Goal: Task Accomplishment & Management: Manage account settings

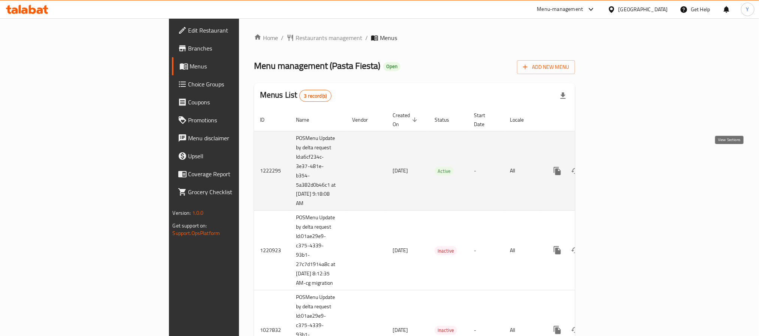
click at [616, 167] on icon "enhanced table" at bounding box center [611, 171] width 9 height 9
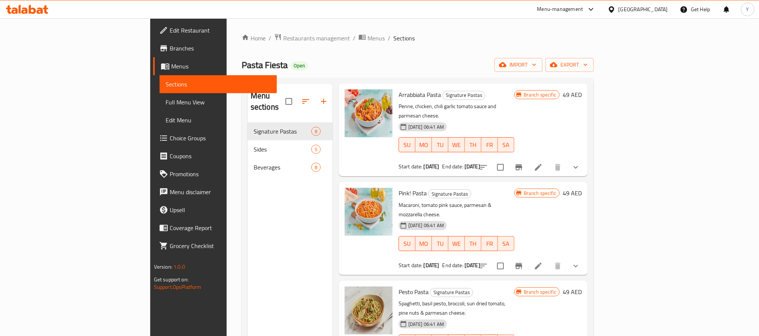
scroll to position [56, 0]
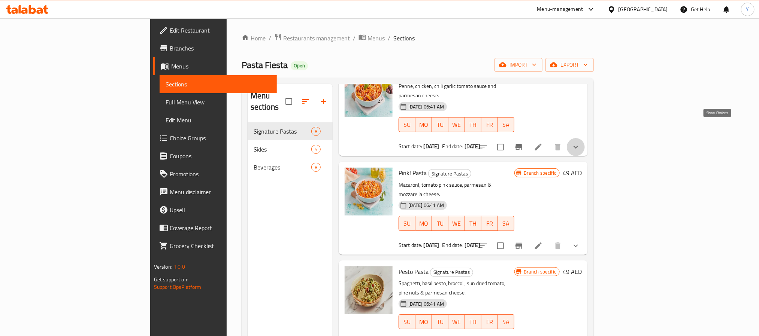
click at [580, 143] on icon "show more" at bounding box center [575, 147] width 9 height 9
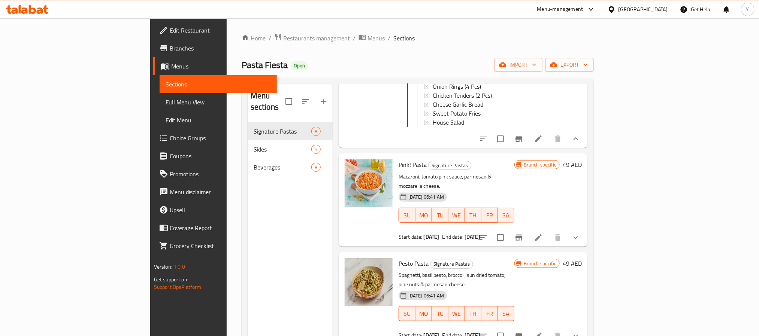
scroll to position [337, 0]
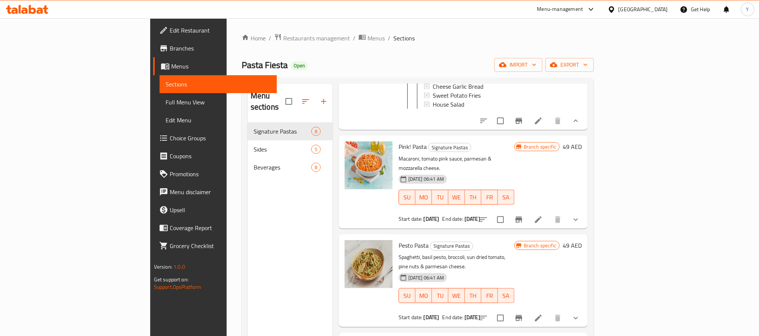
click at [580, 215] on icon "show more" at bounding box center [575, 219] width 9 height 9
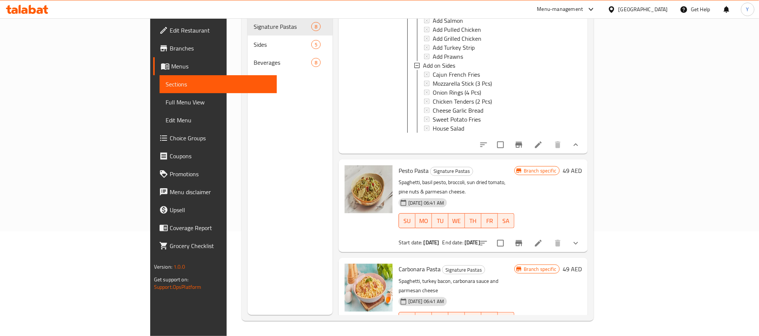
scroll to position [618, 0]
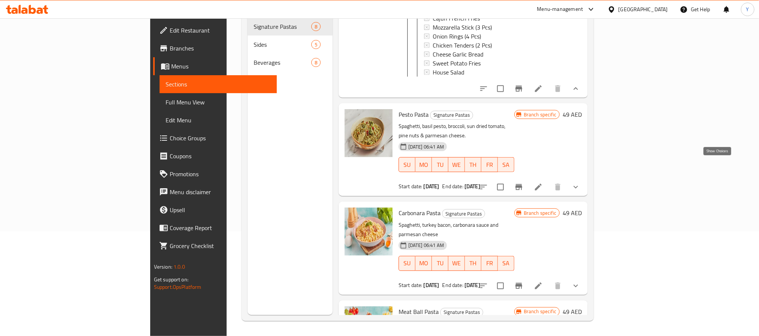
click at [580, 183] on icon "show more" at bounding box center [575, 187] width 9 height 9
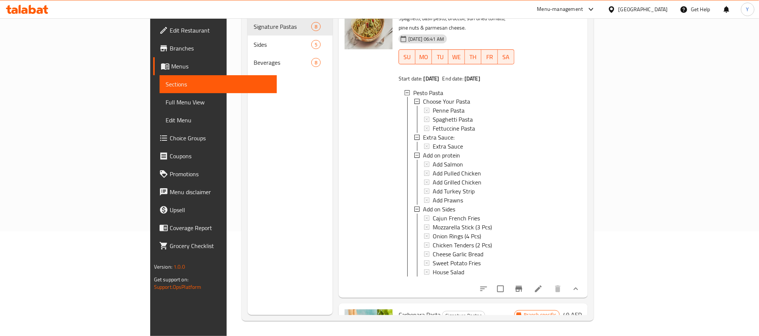
scroll to position [730, 0]
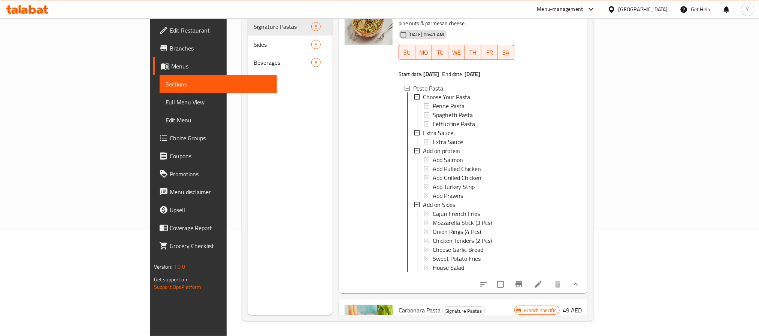
click at [170, 139] on span "Choice Groups" at bounding box center [220, 138] width 101 height 9
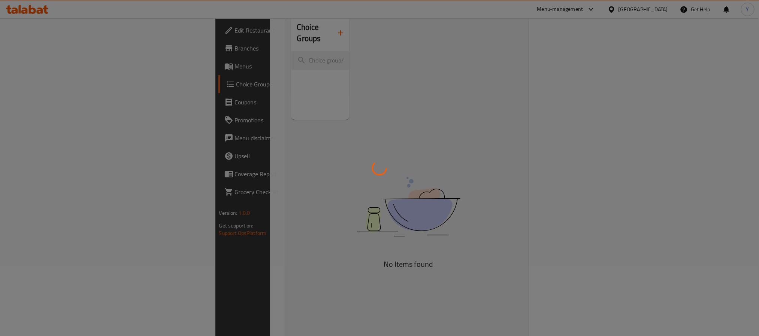
scroll to position [50, 0]
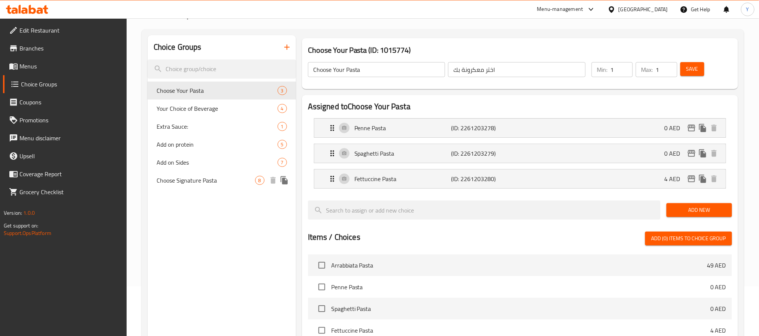
click at [206, 182] on span "Choose Signature Pasta" at bounding box center [206, 180] width 98 height 9
type input "Choose Signature Pasta"
type input "إختر الباستا المميزة:"
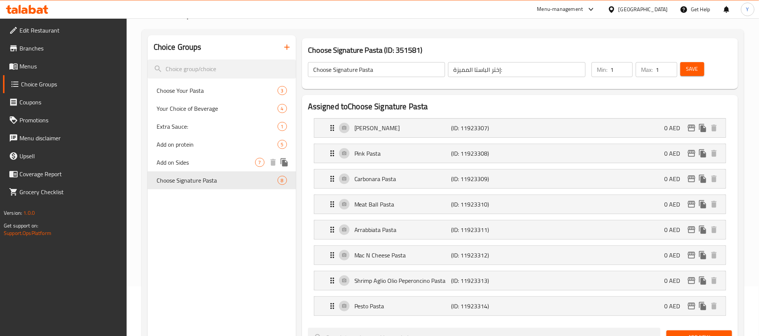
click at [208, 161] on span "Add on Sides" at bounding box center [206, 162] width 98 height 9
type input "Add on Sides"
type input "أضف صنف جانبي"
type input "0"
type input "7"
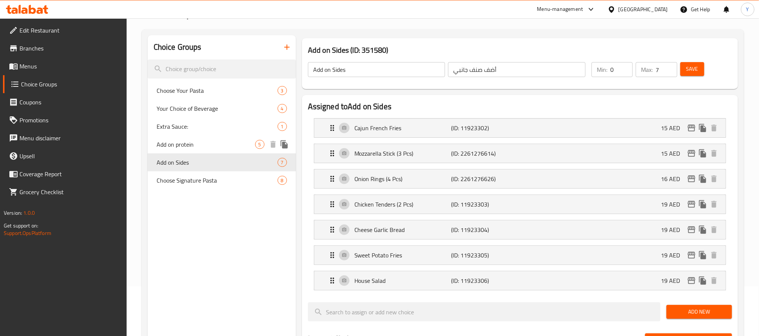
click at [201, 143] on span "Add on protein" at bounding box center [206, 144] width 98 height 9
type input "Add on protein"
type input "أضف بروتين:"
type input "5"
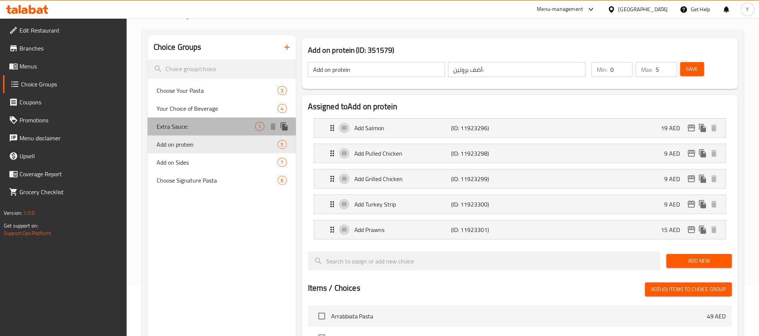
click at [177, 124] on span "Extra Sauce:" at bounding box center [206, 126] width 98 height 9
type input "Extra Sauce:"
type input "صوص إضافي:"
type input "1"
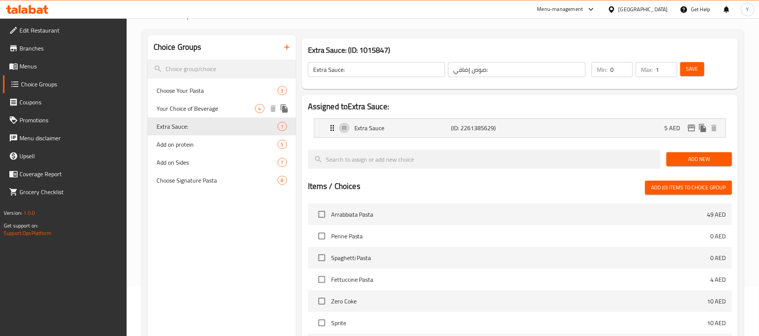
click at [201, 113] on span "Your Choice of Beverage" at bounding box center [206, 108] width 98 height 9
type input "Your Choice of Beverage"
type input "إختيارك من مشروب:"
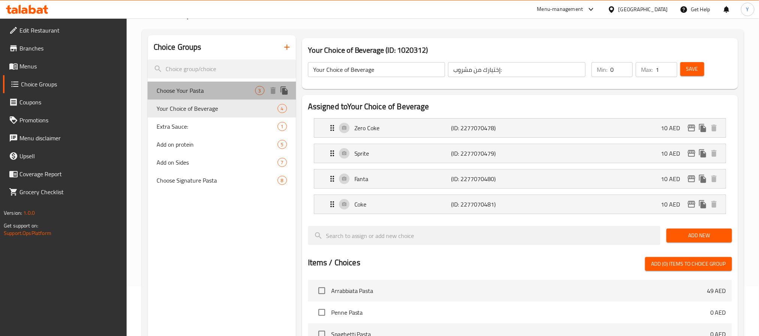
click at [205, 94] on span "Choose Your Pasta" at bounding box center [206, 90] width 98 height 9
type input "Choose Your Pasta"
type input "اختر معكرونة بك"
type input "1"
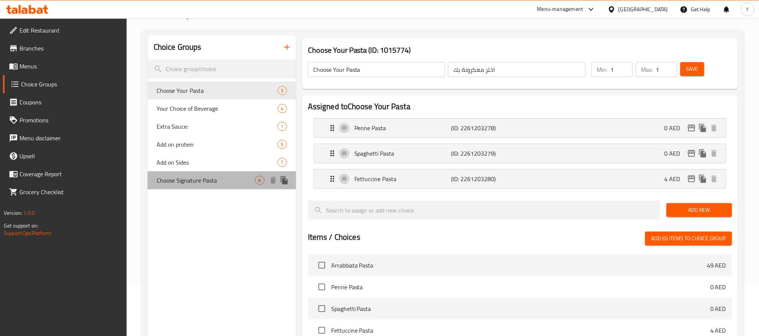
click at [199, 181] on span "Choose Signature Pasta" at bounding box center [206, 180] width 98 height 9
type input "Choose Signature Pasta"
type input "إختر الباستا المميزة:"
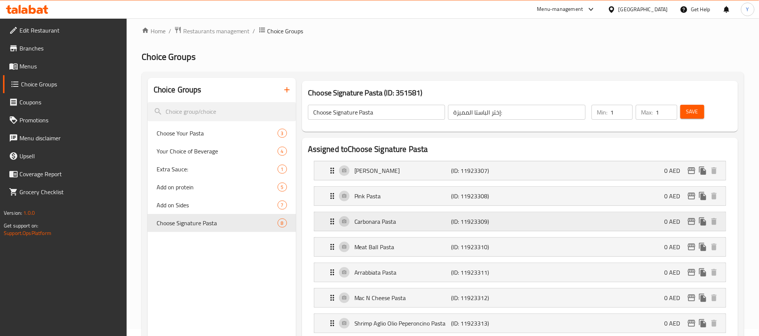
scroll to position [0, 0]
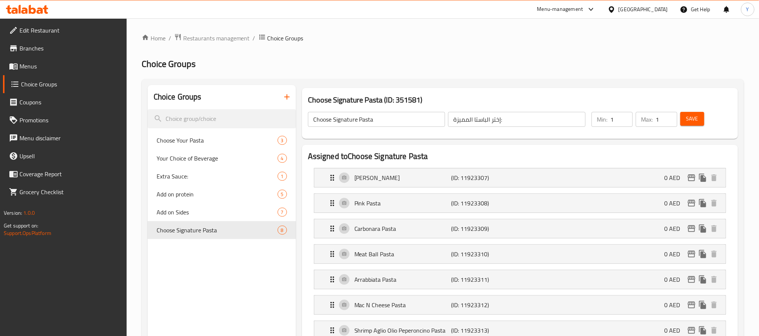
click at [317, 154] on h2 "Assigned to Choose Signature Pasta" at bounding box center [520, 156] width 424 height 11
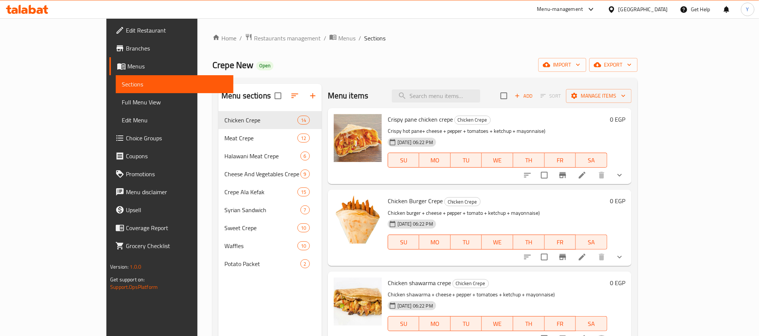
click at [516, 100] on div "Menu items Add Sort Manage items" at bounding box center [480, 96] width 304 height 24
click at [480, 92] on input "search" at bounding box center [436, 95] width 88 height 13
paste input "Crispy pane"
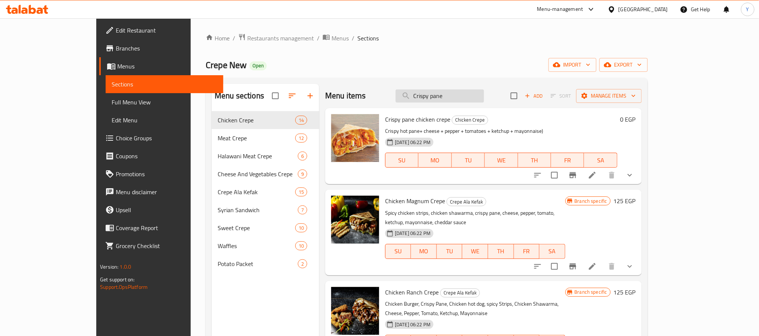
click at [483, 91] on input "Crispy pane" at bounding box center [439, 95] width 88 height 13
paste input "chicken"
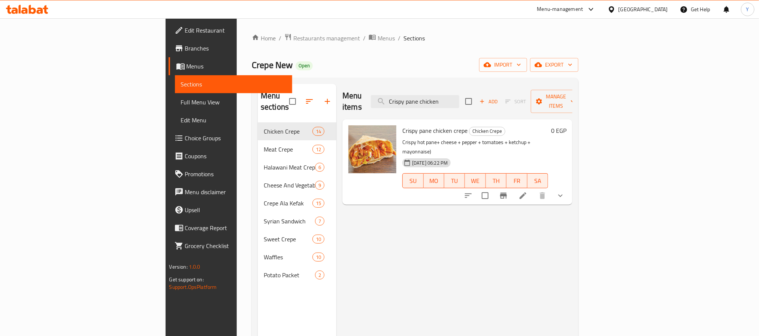
click at [505, 103] on div "Menu items Crispy pane chicken Add Sort Manage items" at bounding box center [457, 102] width 230 height 36
click at [459, 98] on input "Crispy pane chicken" at bounding box center [415, 101] width 88 height 13
paste input "crepe"
click at [521, 103] on div "Menu items Crispy pane chicken crepe Add Sort Manage items" at bounding box center [457, 102] width 230 height 36
click at [519, 99] on div "Menu items Crispy pane chicken crepe Add Sort Manage items" at bounding box center [457, 102] width 230 height 36
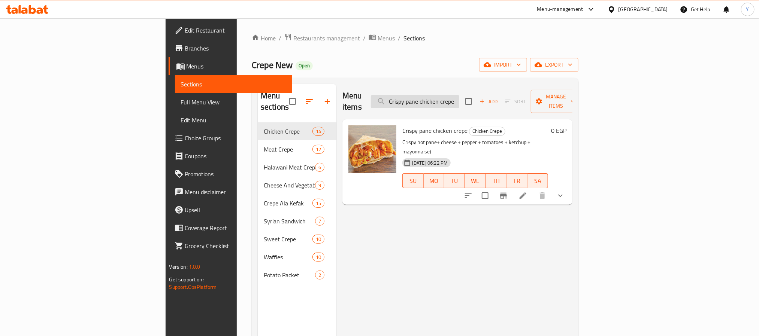
click at [459, 99] on input "Crispy pane chicken crepe" at bounding box center [415, 101] width 88 height 13
paste input "Hot Dog pane C"
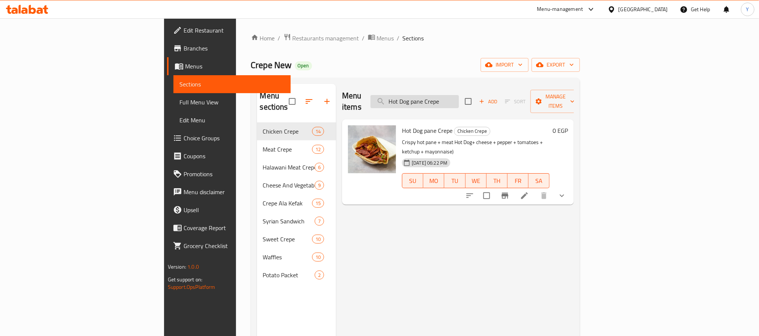
click at [459, 100] on input "Hot Dog pane Crepe" at bounding box center [414, 101] width 88 height 13
paste input "Mix chicken c"
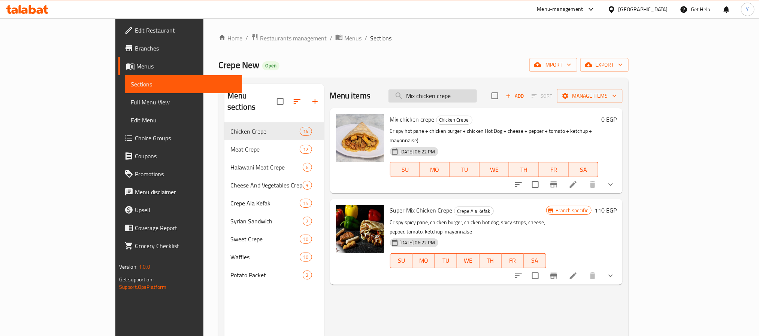
click at [460, 99] on input "Mix chicken crepe" at bounding box center [432, 95] width 88 height 13
paste input "Kofta C"
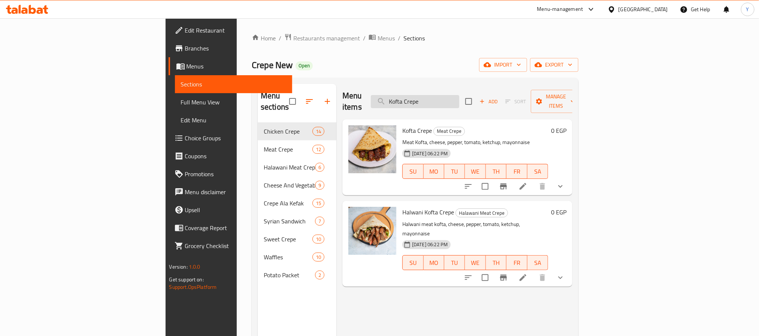
drag, startPoint x: 503, startPoint y: 115, endPoint x: 491, endPoint y: 97, distance: 21.3
click at [502, 125] on h6 "Kofta Crepe Meat Crepe" at bounding box center [475, 130] width 146 height 10
click at [459, 97] on input "Kofta Crepe" at bounding box center [415, 101] width 88 height 13
paste input "Alexandrian Sausage"
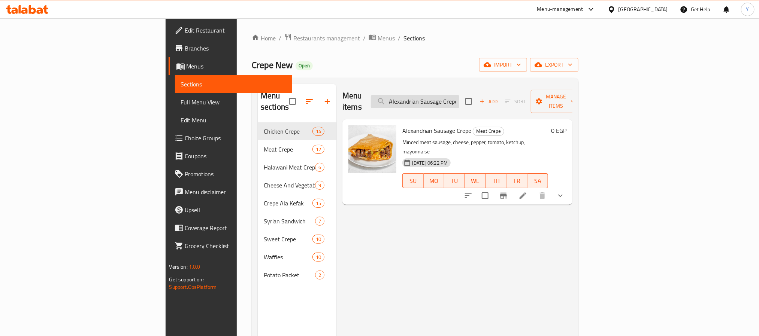
click at [459, 100] on input "Alexandrian Sausage Crepe" at bounding box center [415, 101] width 88 height 13
paste input "Mix Meat"
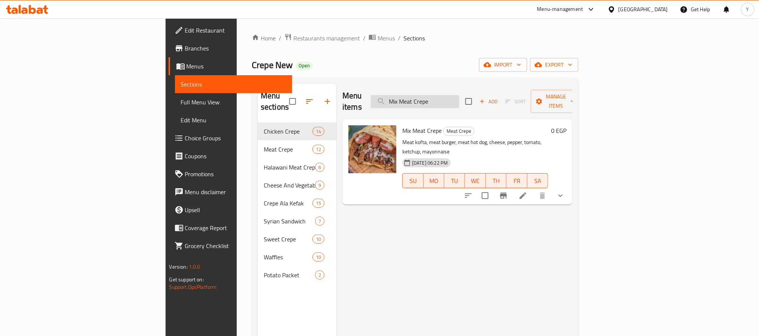
click at [459, 95] on input "Mix Meat Crepe" at bounding box center [415, 101] width 88 height 13
paste input "ozzarella"
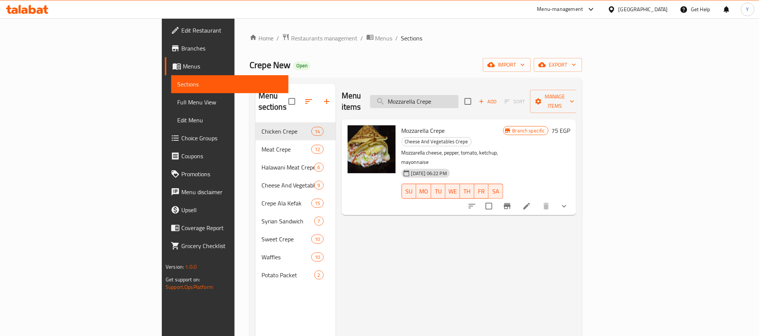
click at [458, 96] on input "Mozzarella Crepe" at bounding box center [414, 101] width 88 height 13
paste input "Shatshot"
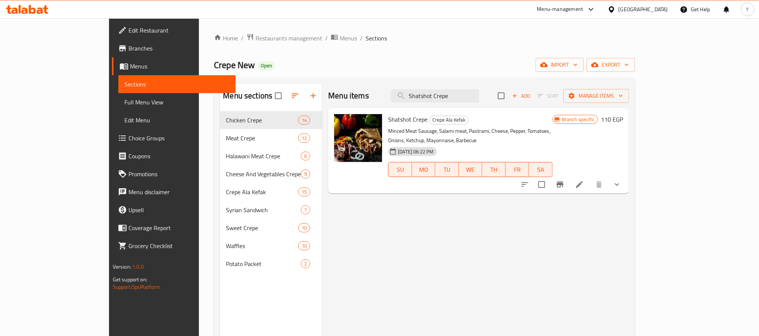
paste input "Shatshot Crepe"
click at [621, 180] on icon "show more" at bounding box center [616, 184] width 9 height 9
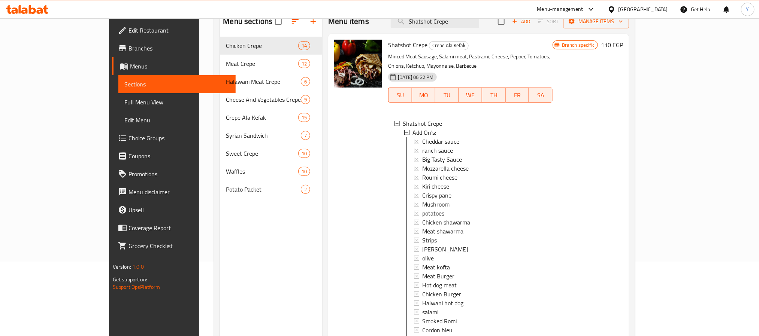
scroll to position [49, 0]
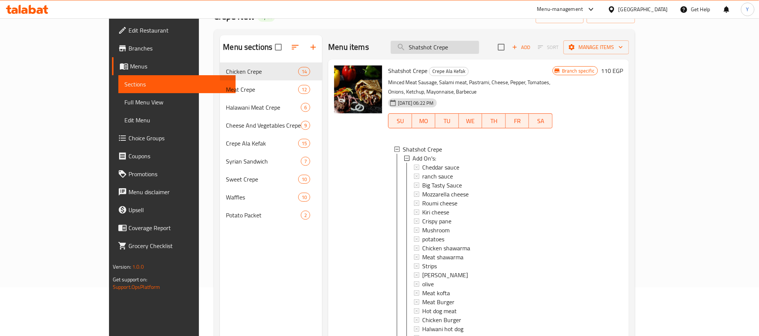
click at [474, 51] on input "Shatshot Crepe" at bounding box center [435, 47] width 88 height 13
click at [474, 49] on input "Shatshot Crepe" at bounding box center [435, 47] width 88 height 13
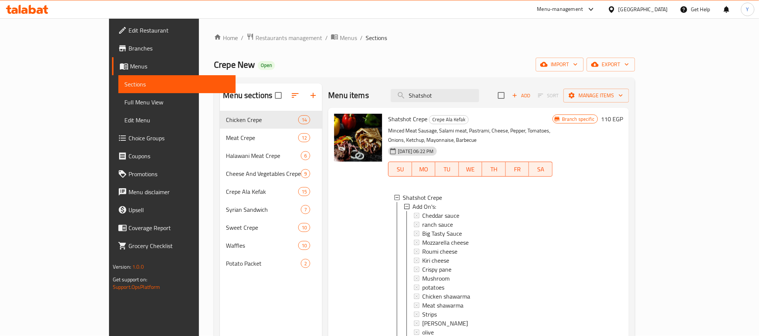
scroll to position [0, 0]
click at [479, 100] on input "Shatshot" at bounding box center [435, 95] width 88 height 13
paste input "Crispy pane chicken crepe"
paste input "search"
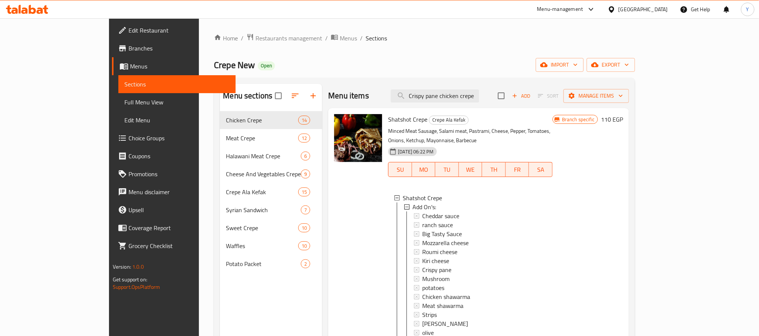
scroll to position [0, 0]
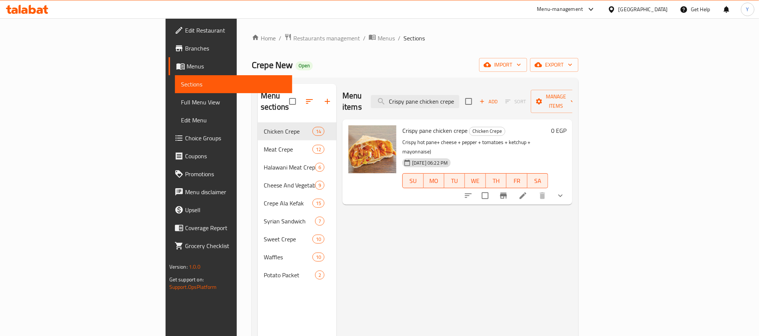
type input "Crispy pane chicken crepe"
click at [569, 187] on button "show more" at bounding box center [560, 196] width 18 height 18
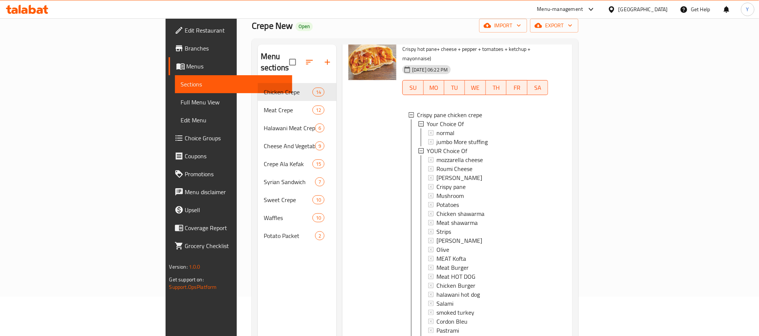
scroll to position [105, 0]
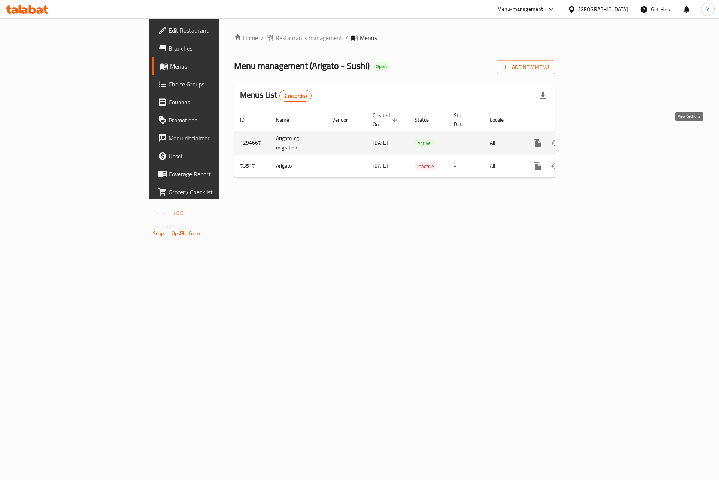
click at [596, 139] on icon "enhanced table" at bounding box center [591, 143] width 9 height 9
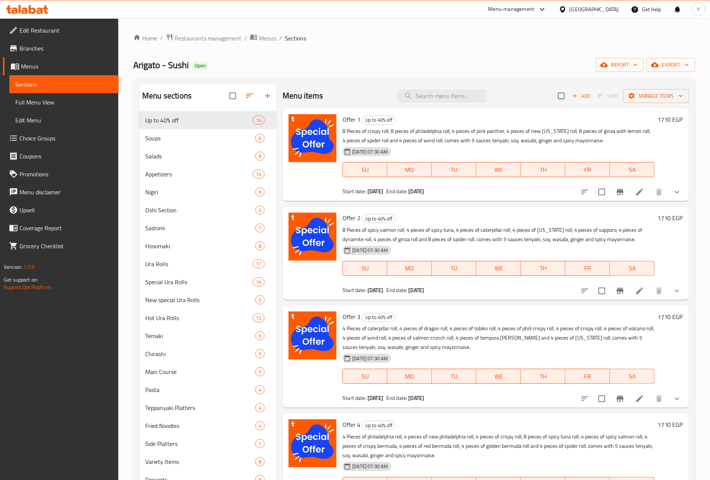
click at [440, 75] on div "Home / Restaurants management / Menus / Sections Arigato - Sushi Open import ex…" at bounding box center [414, 301] width 562 height 537
click at [440, 100] on input "search" at bounding box center [442, 95] width 88 height 13
paste input "40 pieces offer"
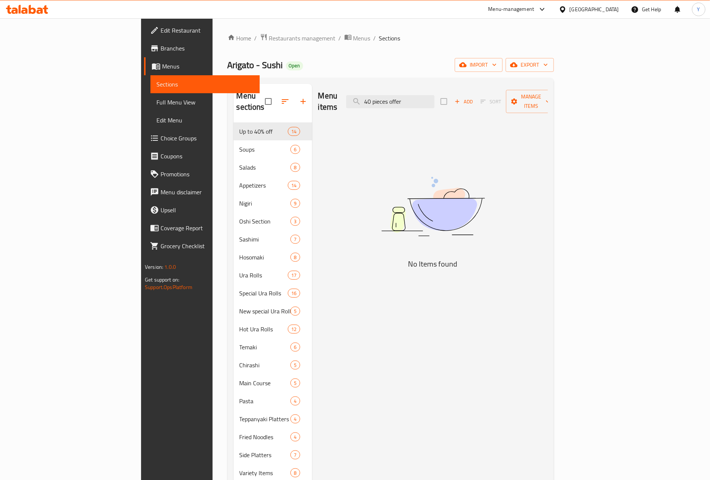
type input "40 pieces offer"
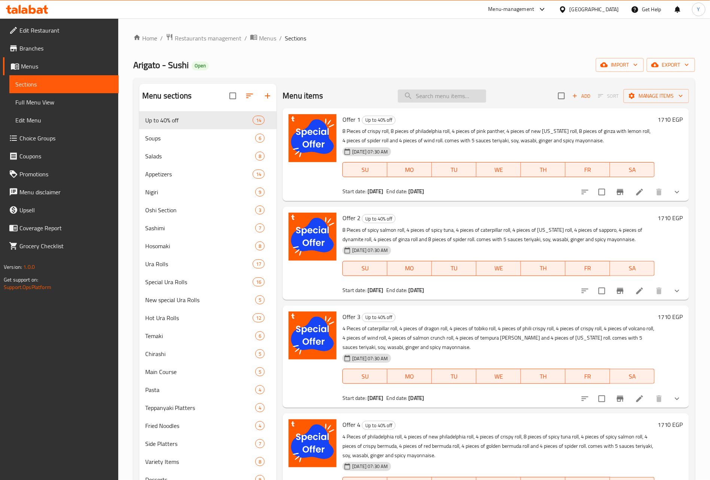
click at [459, 94] on input "search" at bounding box center [442, 95] width 88 height 13
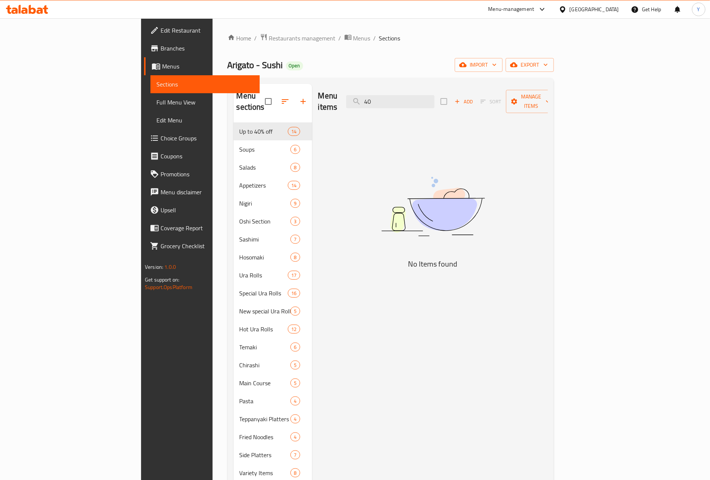
paste input "Mix offers"
click at [494, 95] on div "Menu items Mix offers Add Sort Manage items" at bounding box center [433, 102] width 230 height 36
click at [493, 95] on div "Menu items Mix offers Add Sort Manage items" at bounding box center [433, 102] width 230 height 36
click at [435, 97] on input "Mix offers" at bounding box center [390, 101] width 88 height 13
paste input "16"
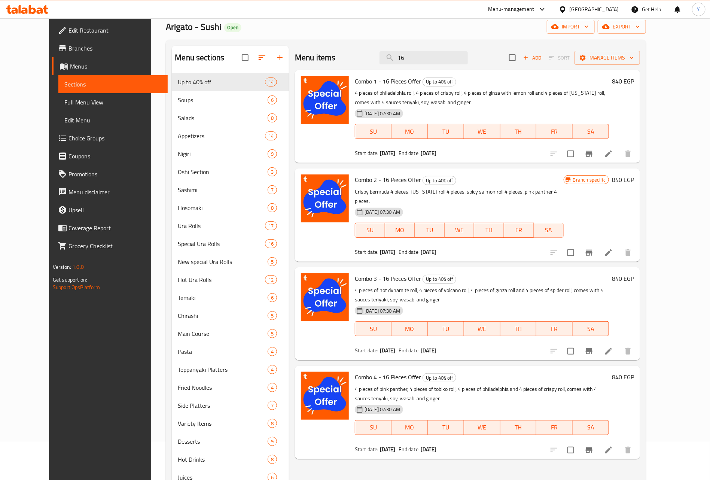
scroll to position [56, 0]
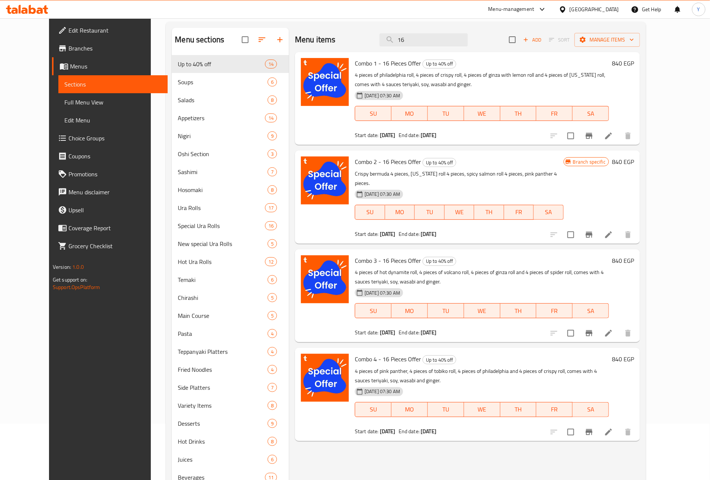
drag, startPoint x: 458, startPoint y: 44, endPoint x: 360, endPoint y: 44, distance: 98.5
click at [360, 44] on div "Menu items 16 Add Sort Manage items" at bounding box center [467, 40] width 345 height 24
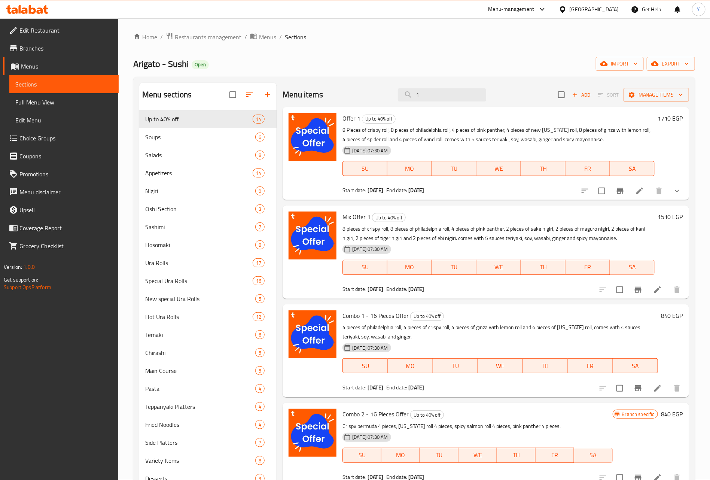
scroll to position [0, 0]
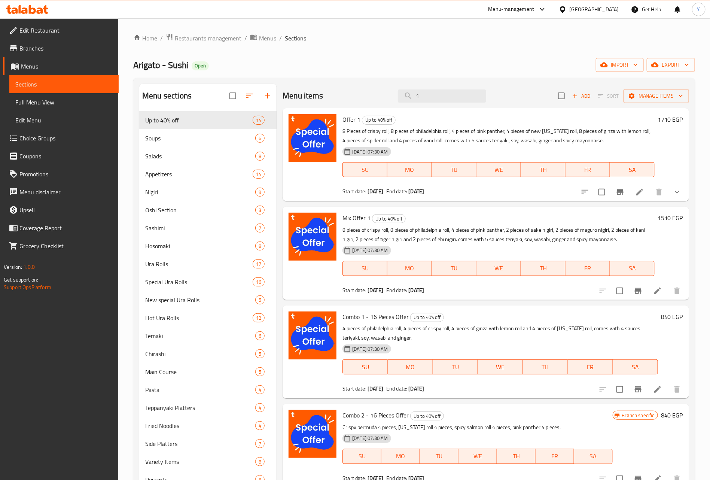
drag, startPoint x: 431, startPoint y: 92, endPoint x: 350, endPoint y: 88, distance: 81.0
click at [350, 88] on div "Menu items 1 Add Sort Manage items" at bounding box center [486, 96] width 407 height 24
click at [436, 94] on input "1" at bounding box center [442, 95] width 88 height 13
paste input "40"
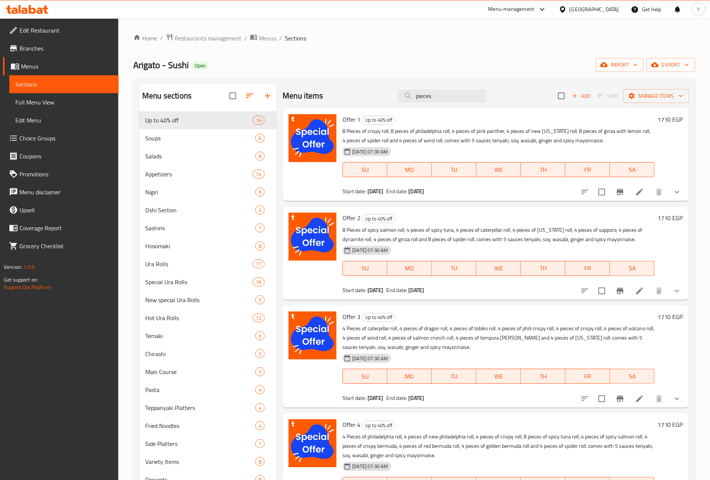
type input "pieces"
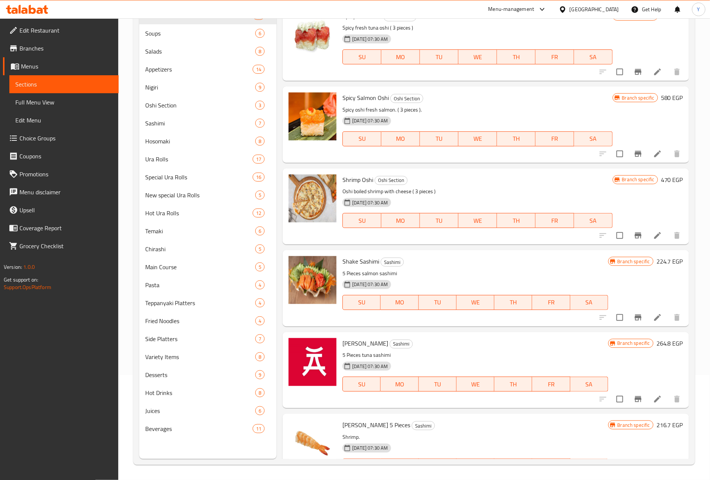
scroll to position [1556, 0]
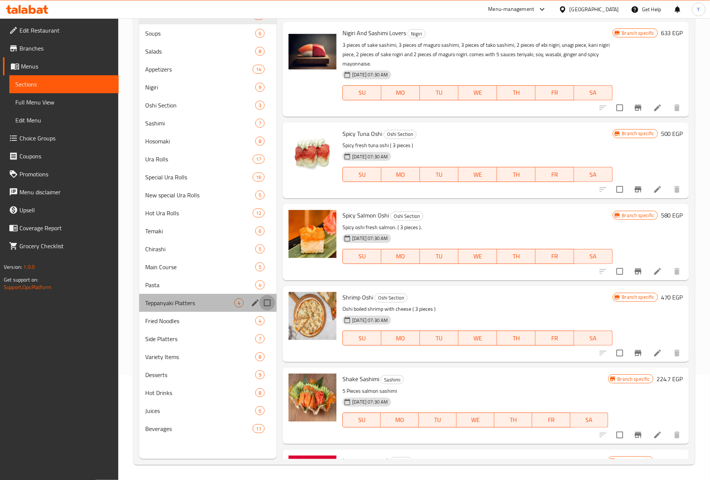
click at [275, 299] on input "Menu sections" at bounding box center [267, 303] width 16 height 16
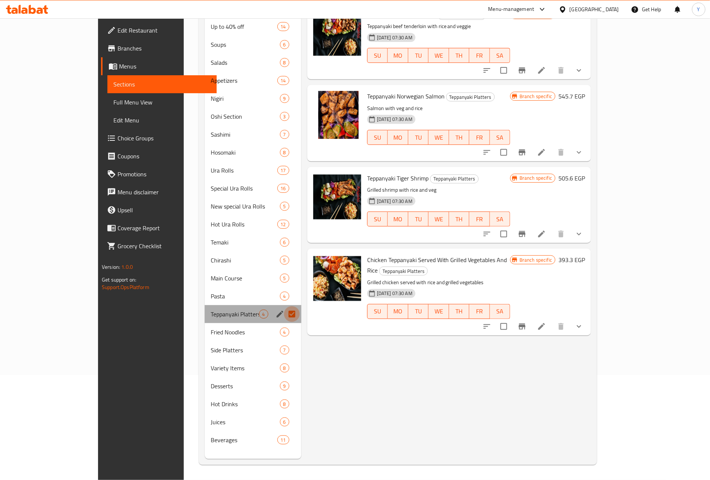
click at [284, 306] on input "Menu sections" at bounding box center [292, 314] width 16 height 16
checkbox input "false"
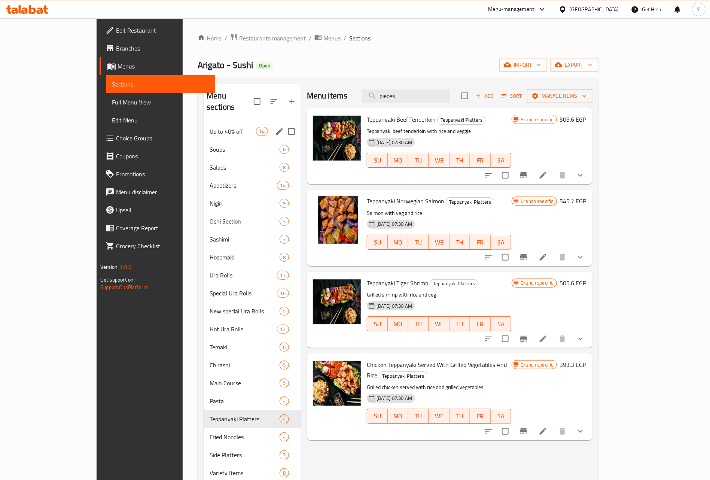
click at [204, 122] on div "Up to 40% off 14" at bounding box center [252, 131] width 97 height 18
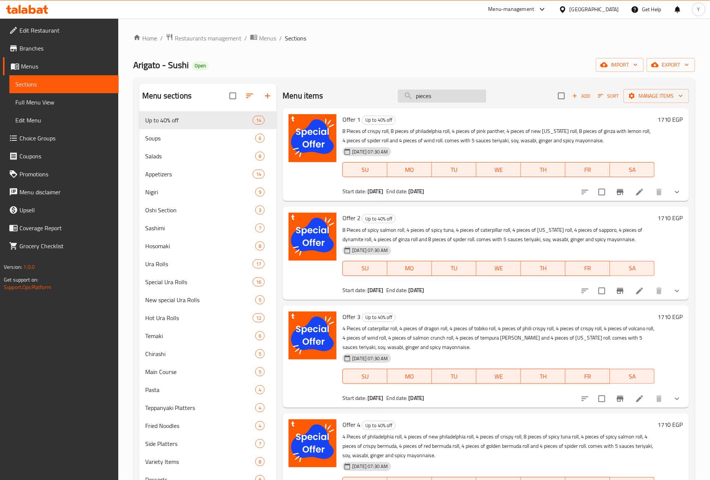
click at [436, 92] on input "pieces" at bounding box center [442, 95] width 88 height 13
paste input "Mix"
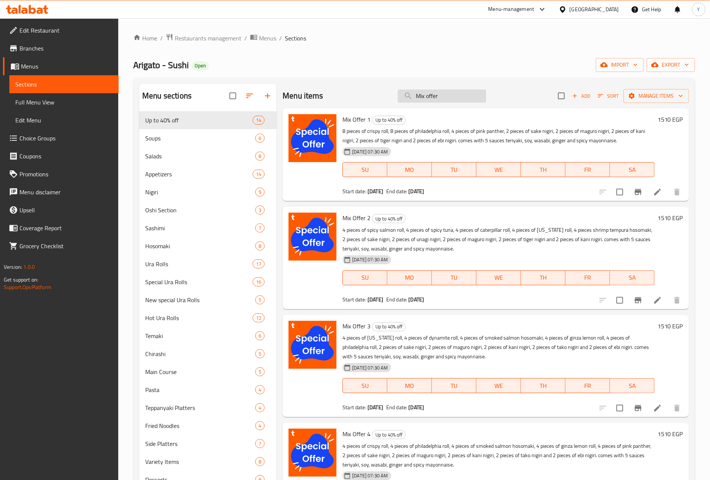
click at [474, 90] on input "Mix offer" at bounding box center [442, 95] width 88 height 13
paste input "Combo"
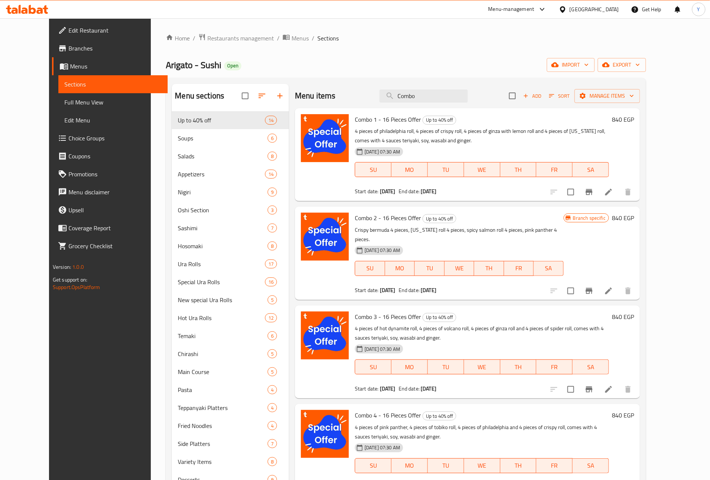
type input "Combo"
click at [69, 44] on span "Branches" at bounding box center [115, 48] width 93 height 9
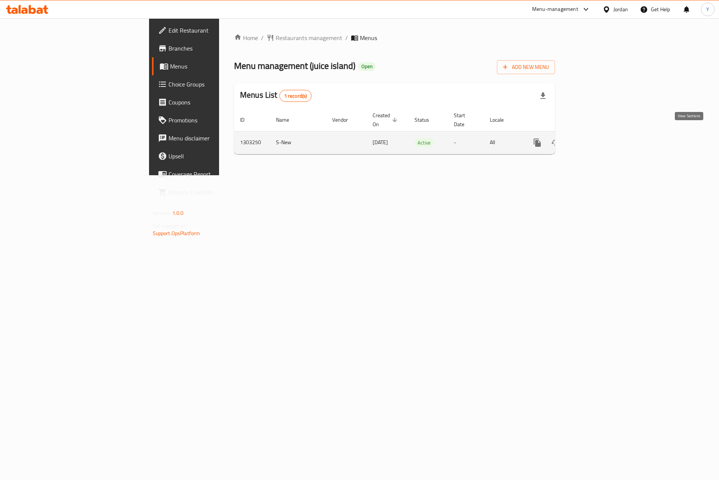
click at [596, 138] on icon "enhanced table" at bounding box center [591, 142] width 9 height 9
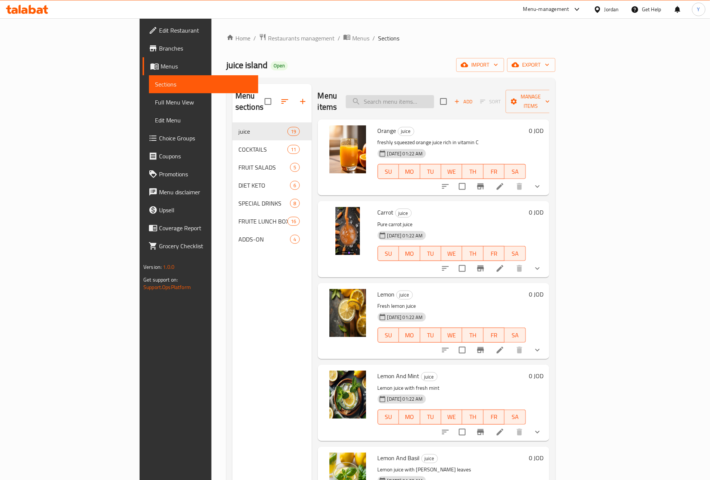
click at [434, 100] on input "search" at bounding box center [390, 101] width 88 height 13
paste input "whole island platter"
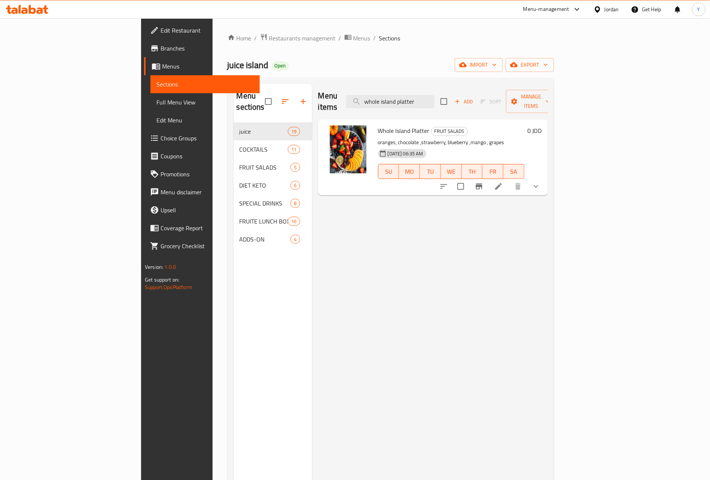
type input "whole island platter"
click at [545, 183] on button "show more" at bounding box center [536, 186] width 18 height 18
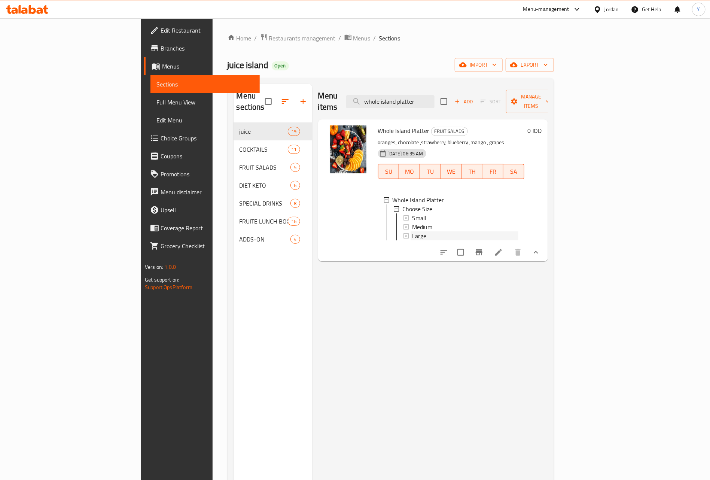
click at [412, 231] on span "Large" at bounding box center [419, 235] width 14 height 9
click at [503, 248] on icon at bounding box center [498, 252] width 9 height 9
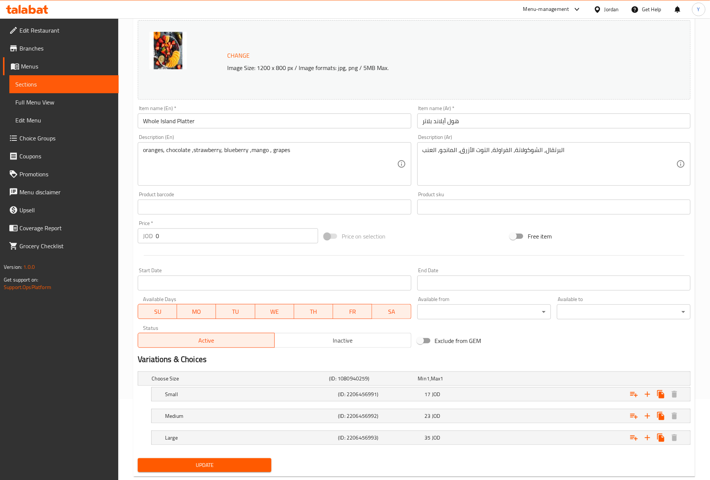
scroll to position [99, 0]
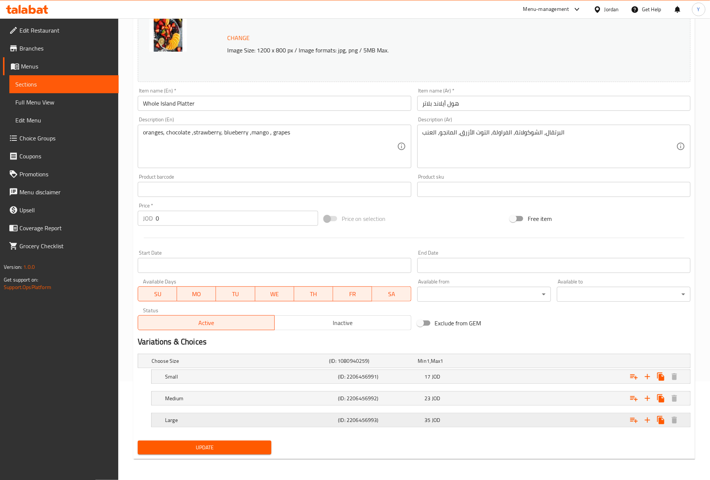
click at [160, 421] on div "Large (ID: 2206456993) 35 JOD" at bounding box center [421, 419] width 539 height 13
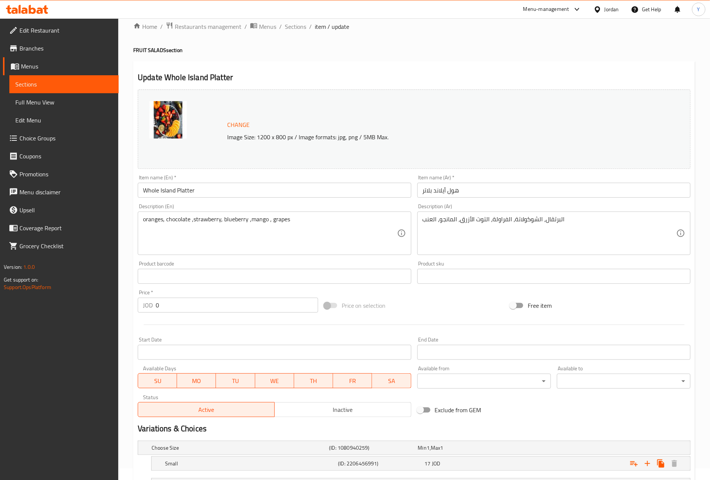
scroll to position [0, 0]
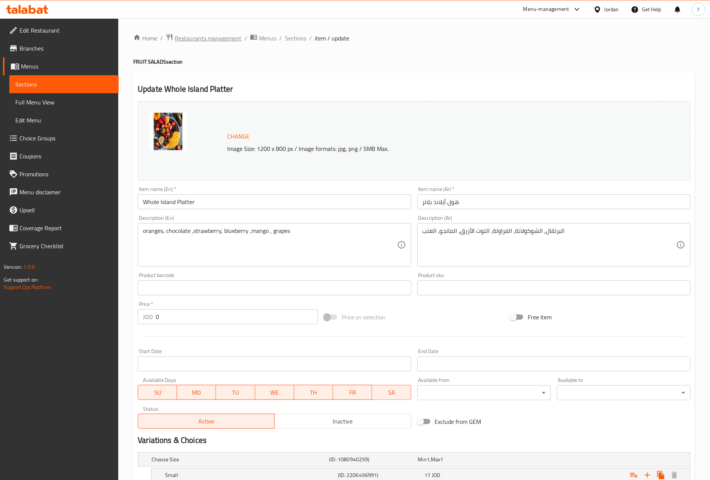
click at [171, 35] on icon "breadcrumb" at bounding box center [170, 37] width 6 height 6
